Goal: Transaction & Acquisition: Purchase product/service

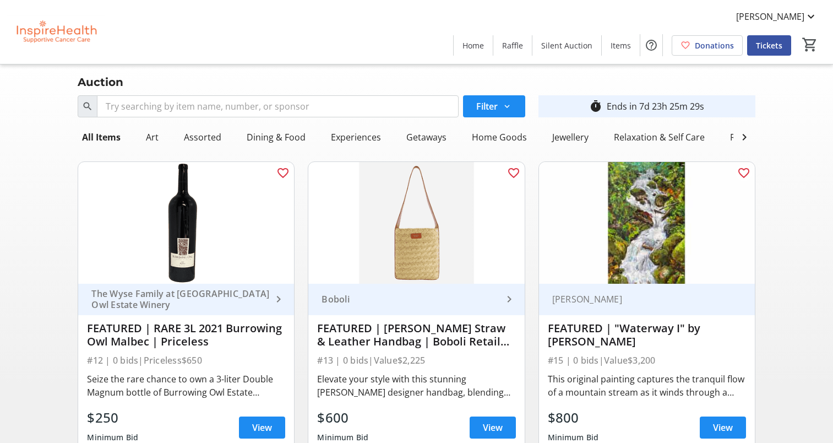
scroll to position [440, 0]
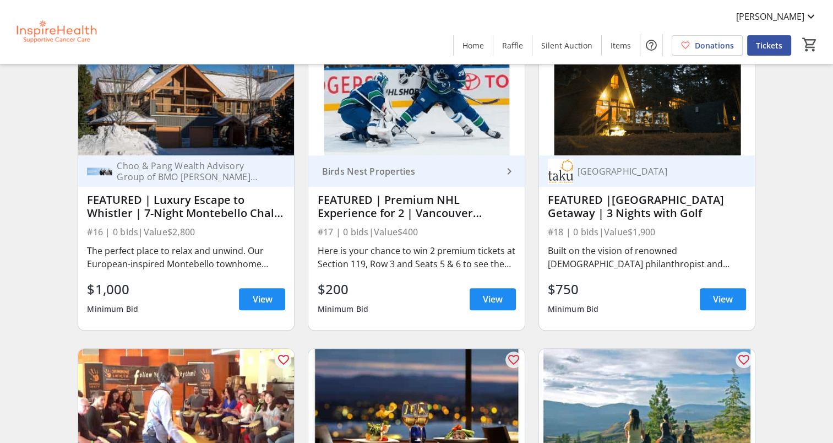
scroll to position [443, 0]
click at [256, 306] on span "View" at bounding box center [262, 298] width 20 height 13
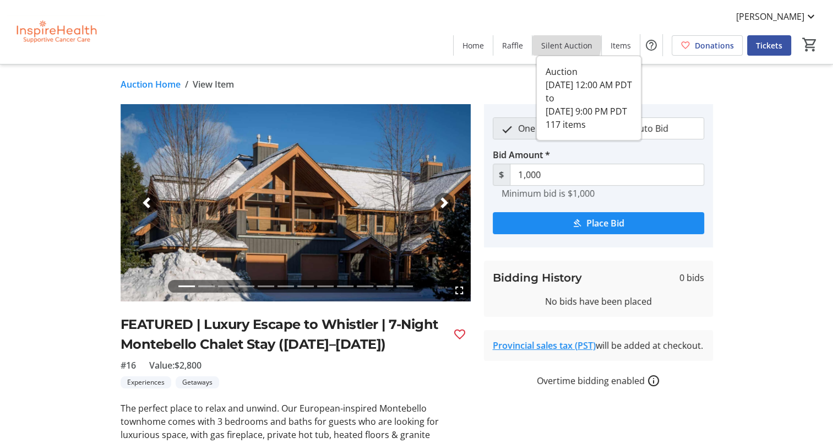
click at [566, 42] on span "Silent Auction" at bounding box center [566, 46] width 51 height 12
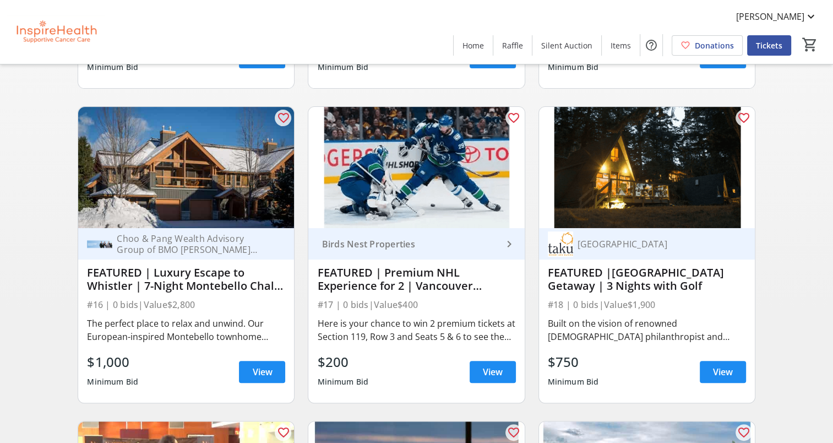
scroll to position [411, 0]
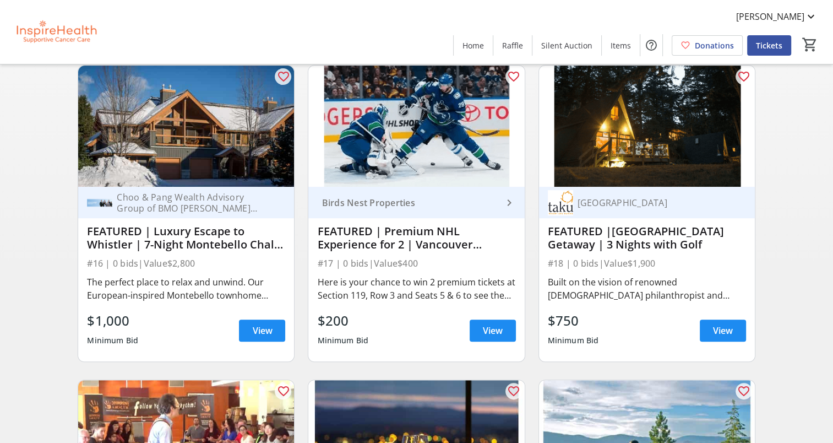
click at [644, 244] on div "FEATURED |[GEOGRAPHIC_DATA] Getaway | 3 Nights with Golf" at bounding box center [647, 238] width 198 height 26
click at [715, 328] on span at bounding box center [723, 330] width 46 height 26
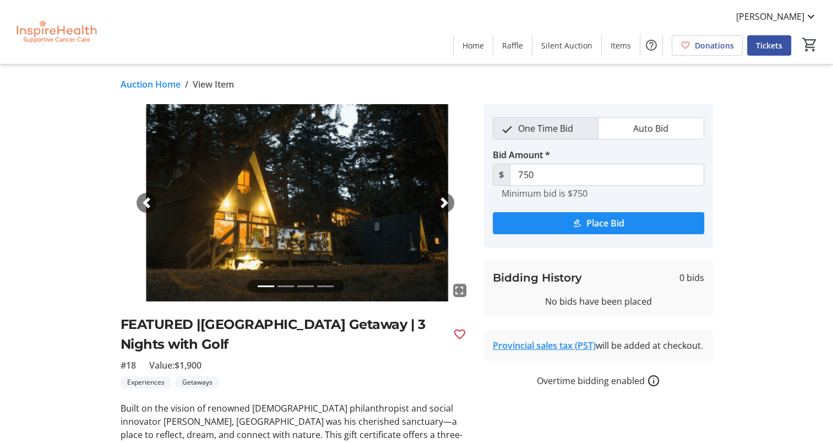
click at [155, 81] on link "Auction Home" at bounding box center [151, 84] width 60 height 13
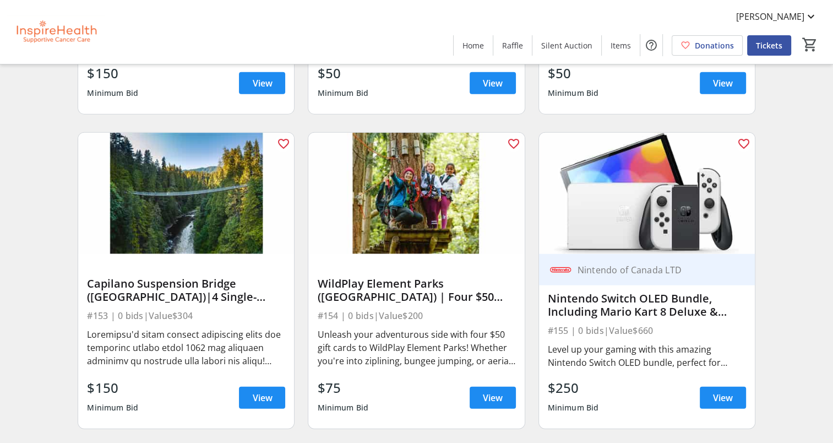
scroll to position [2559, 0]
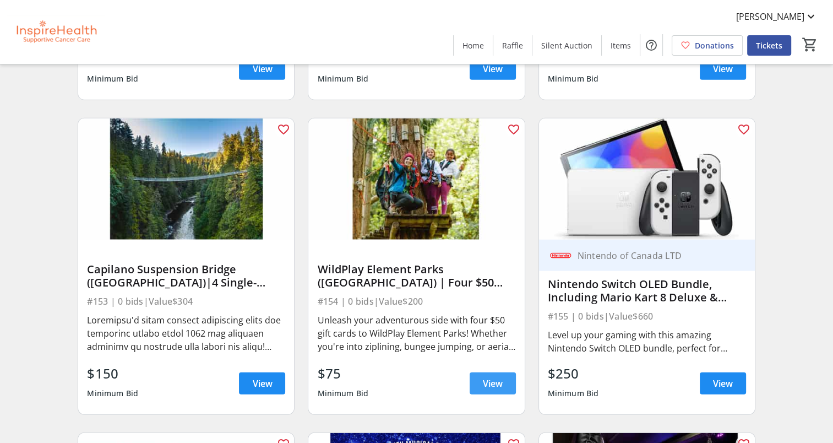
click at [484, 390] on span "View" at bounding box center [493, 383] width 20 height 13
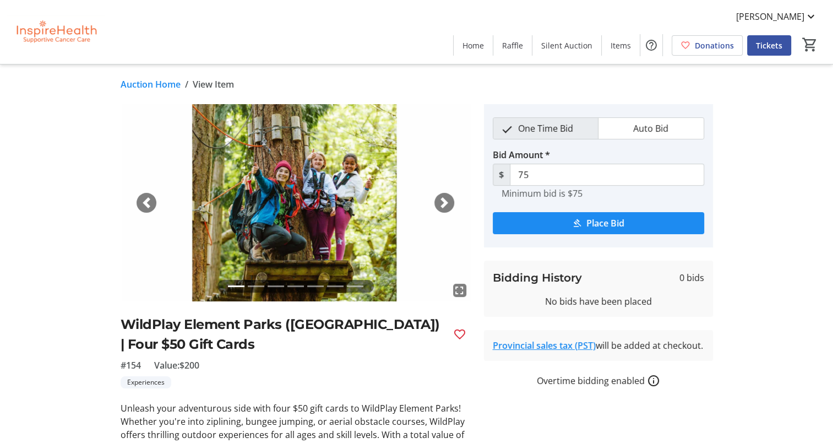
click at [448, 197] on span "button" at bounding box center [444, 202] width 11 height 11
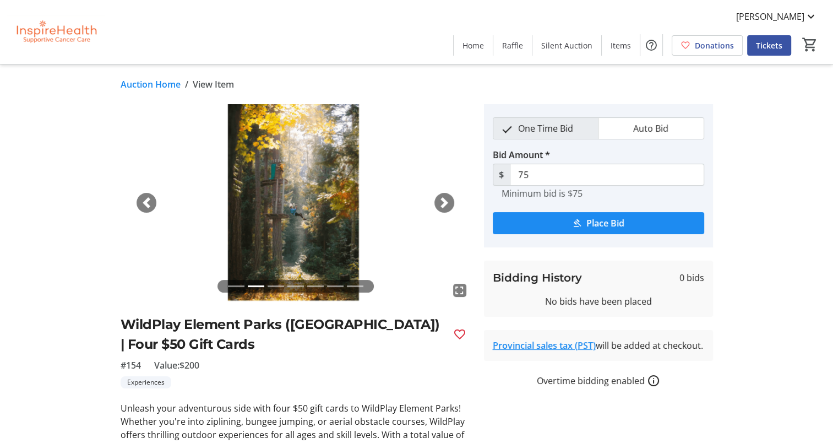
click at [448, 197] on span "button" at bounding box center [444, 202] width 11 height 11
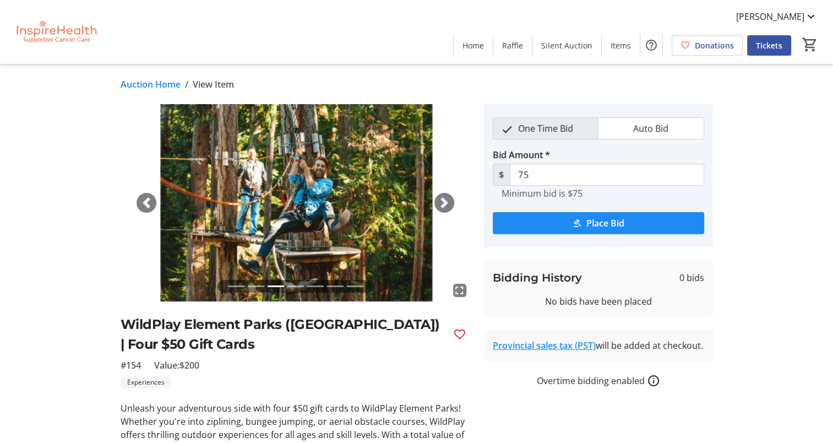
click at [448, 197] on span "button" at bounding box center [444, 202] width 11 height 11
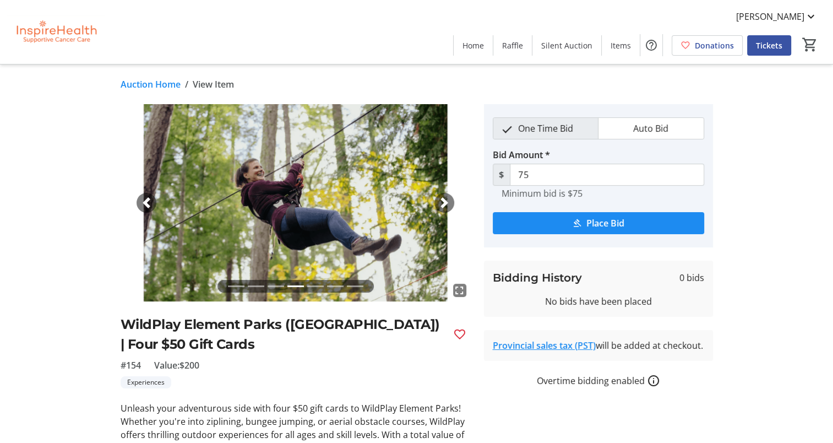
click at [448, 197] on span "button" at bounding box center [444, 202] width 11 height 11
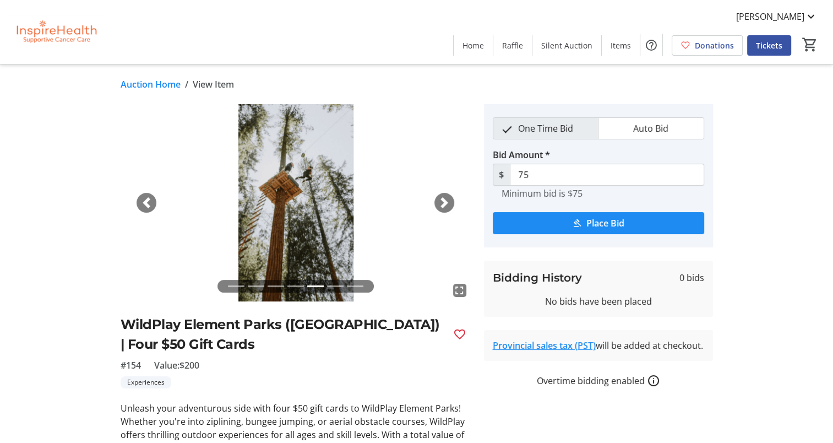
click at [448, 197] on span "button" at bounding box center [444, 202] width 11 height 11
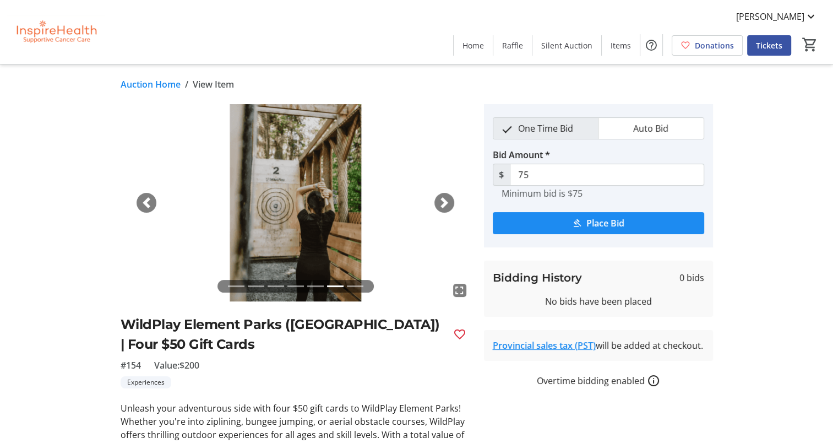
click at [158, 81] on link "Auction Home" at bounding box center [151, 84] width 60 height 13
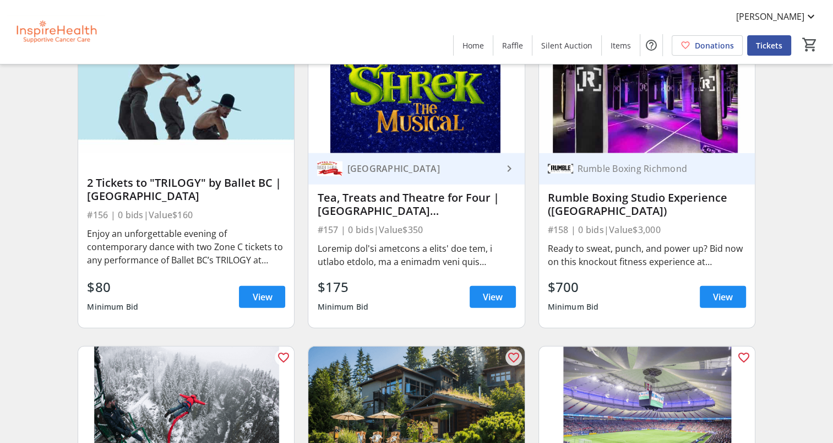
scroll to position [2962, 0]
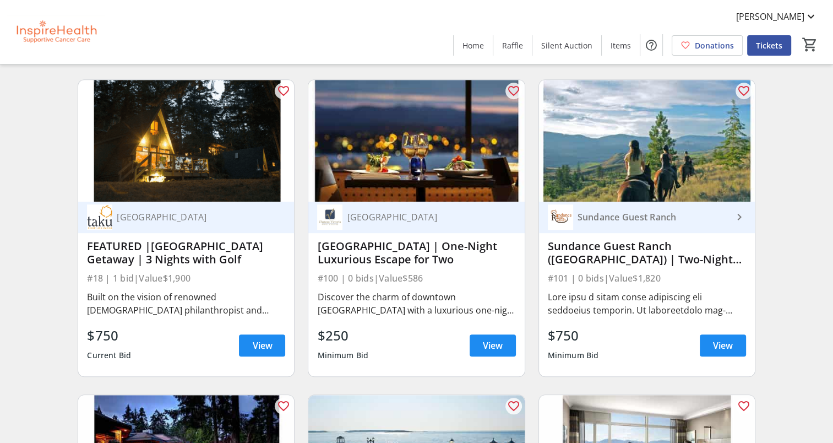
scroll to position [737, 0]
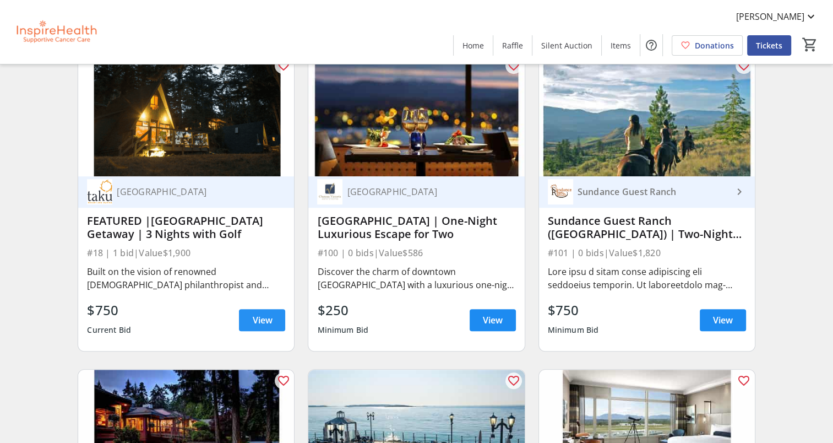
click at [253, 326] on span "View" at bounding box center [262, 319] width 20 height 13
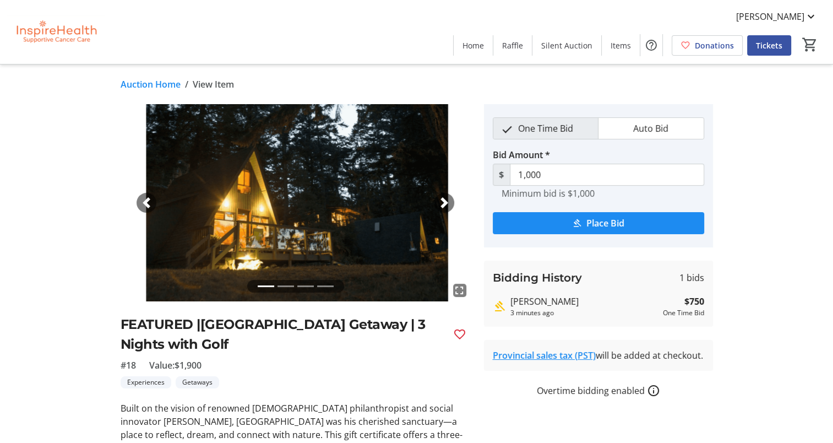
click at [159, 84] on link "Auction Home" at bounding box center [151, 84] width 60 height 13
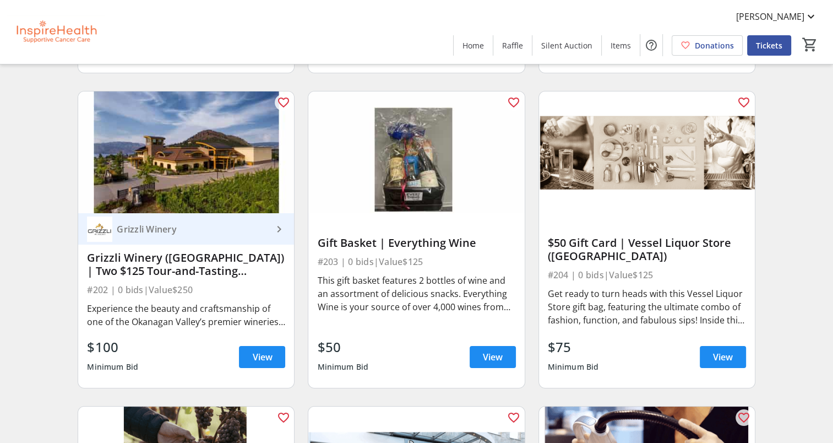
scroll to position [4177, 0]
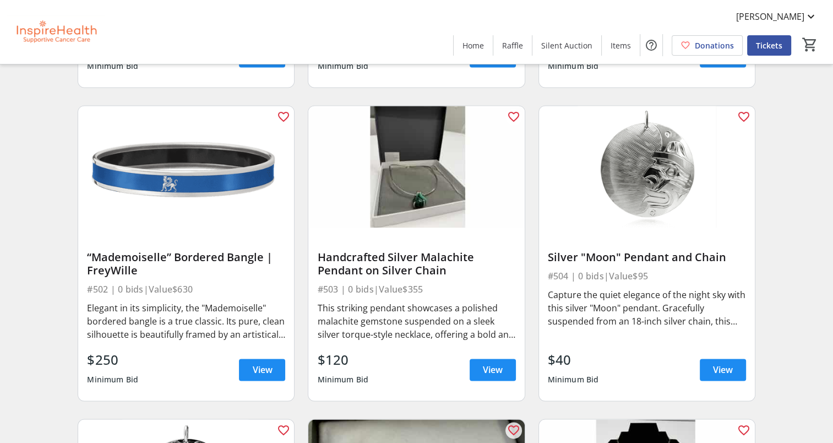
scroll to position [5744, 0]
